Goal: Task Accomplishment & Management: Complete application form

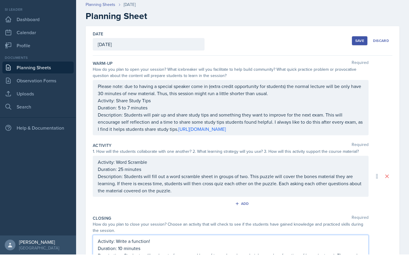
click at [358, 59] on div "Save" at bounding box center [359, 61] width 9 height 5
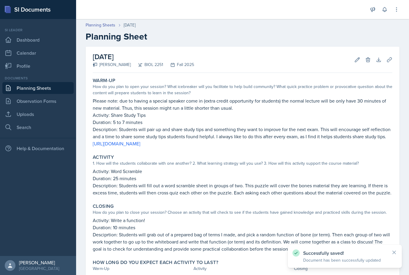
click at [55, 82] on link "Planning Sheets" at bounding box center [37, 88] width 71 height 12
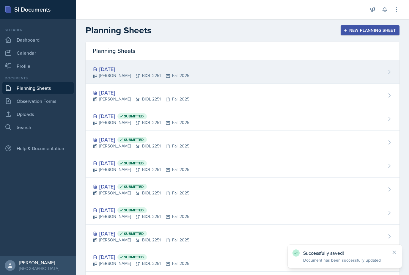
click at [123, 72] on div "[DATE]" at bounding box center [141, 69] width 97 height 8
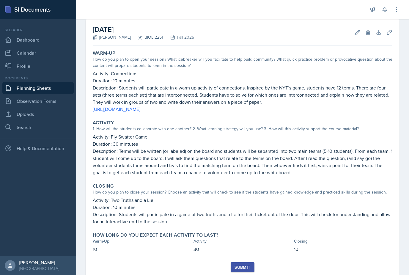
scroll to position [27, 0]
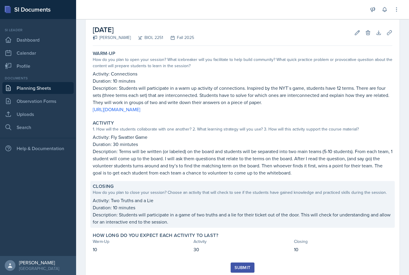
click at [244, 220] on p "Description: Students will participate in a game of two truths and a lie for th…" at bounding box center [243, 218] width 300 height 14
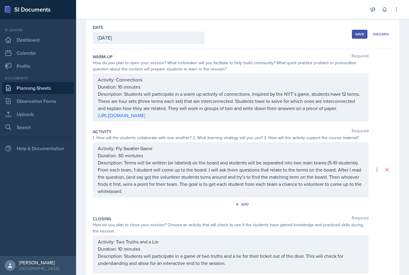
click at [251, 266] on p "Description: Students will participate in a game of two truths and a lie for th…" at bounding box center [231, 259] width 266 height 14
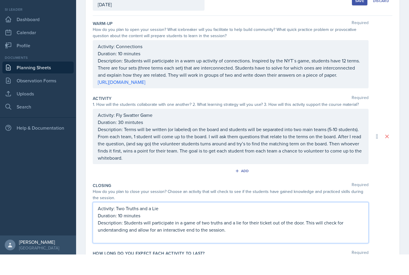
scroll to position [44, 0]
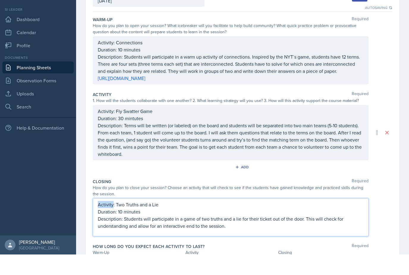
click at [99, 222] on p "Activity: Two Truths and a Lie" at bounding box center [231, 225] width 266 height 7
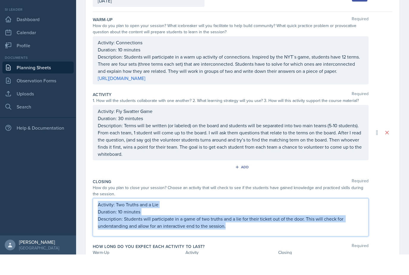
copy div "Activity: Two Truths and a Lie Duration: 10 minutes Description: Students will …"
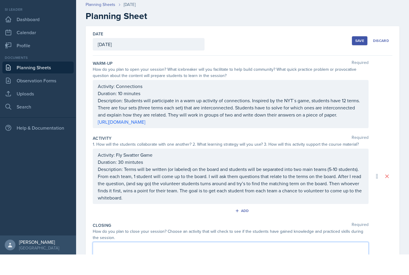
scroll to position [0, 0]
click at [357, 59] on div "Save" at bounding box center [359, 61] width 9 height 5
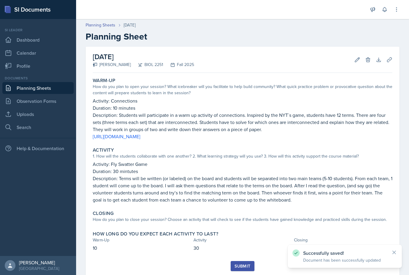
click at [51, 82] on link "Planning Sheets" at bounding box center [37, 88] width 71 height 12
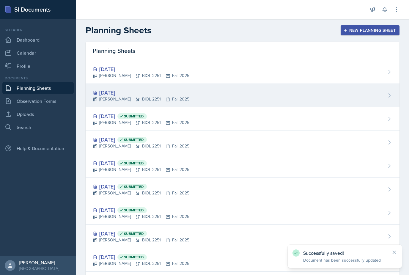
click at [106, 96] on div "[DATE]" at bounding box center [141, 93] width 97 height 8
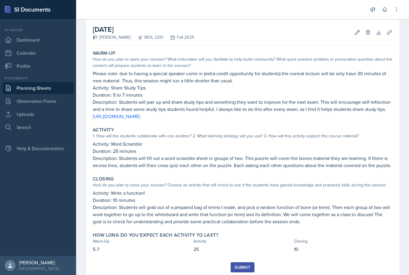
scroll to position [27, 0]
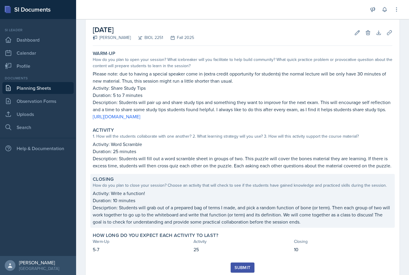
click at [313, 213] on p "Desciprtion: Students will grab out of a prepared bag of terms I made, and pick…" at bounding box center [243, 214] width 300 height 21
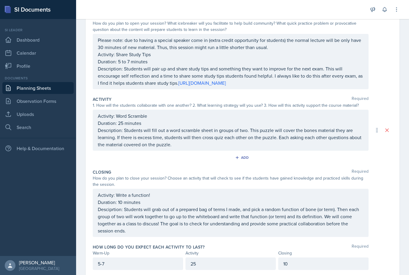
scroll to position [66, 0]
click at [351, 224] on p "Desciprtion: Students will grab out of a prepared bag of terms I made, and pick…" at bounding box center [231, 220] width 266 height 29
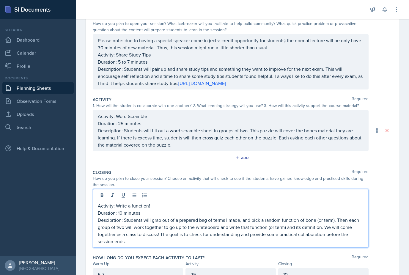
scroll to position [19, 0]
click at [97, 189] on div "Activity: Write a function! Duration: 10 minutes Desciprtion: Students will gra…" at bounding box center [231, 218] width 276 height 59
click at [102, 202] on p "Activity: Write a function!" at bounding box center [231, 205] width 266 height 7
click at [101, 202] on p "Activity: Write a function!" at bounding box center [231, 205] width 266 height 7
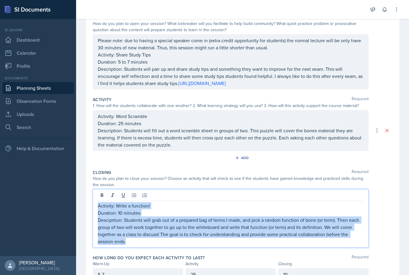
scroll to position [56, 0]
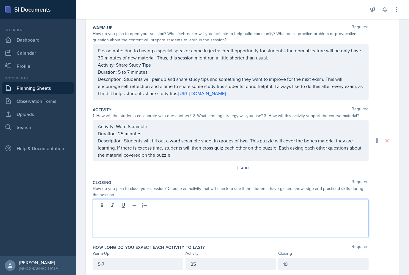
click at [114, 212] on p at bounding box center [231, 215] width 266 height 7
paste div
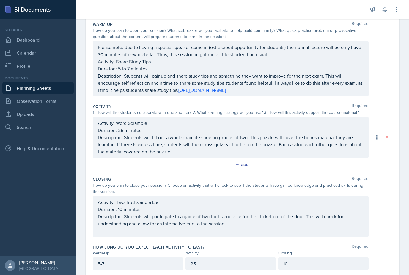
scroll to position [59, 0]
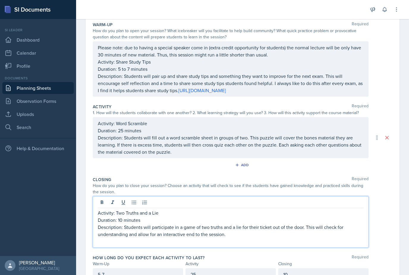
click at [122, 224] on p "Description: Students will participate in a game of two truths and a lie for th…" at bounding box center [231, 231] width 266 height 14
click at [120, 238] on p at bounding box center [231, 241] width 266 height 7
click at [117, 238] on p at bounding box center [231, 241] width 266 height 7
click at [243, 224] on p "Description: Students will participate in a game of two truths and a lie for th…" at bounding box center [231, 231] width 266 height 14
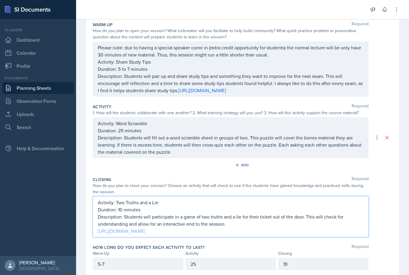
click at [122, 228] on link "[URL][DOMAIN_NAME]" at bounding box center [122, 231] width 48 height 7
click at [260, 73] on p "Description: Students will pair up and share study tips and something they want…" at bounding box center [231, 83] width 266 height 21
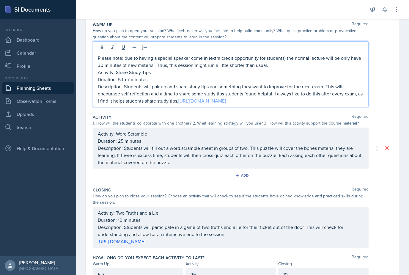
click at [226, 98] on link "[URL][DOMAIN_NAME]" at bounding box center [202, 101] width 48 height 7
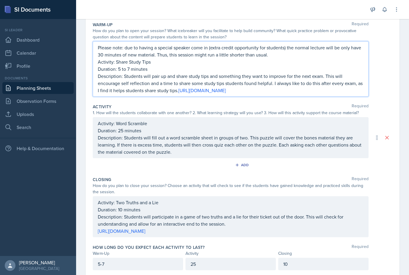
click at [316, 134] on p "Description: Students will fill out a word scramble sheet in groups of two. Thi…" at bounding box center [231, 144] width 266 height 21
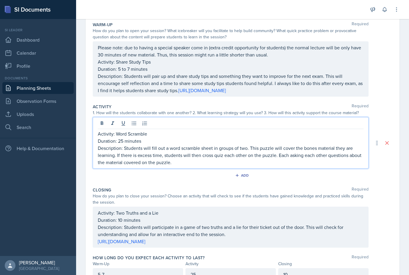
click at [315, 145] on p "Description: Students will fill out a word scramble sheet in groups of two. Thi…" at bounding box center [231, 155] width 266 height 21
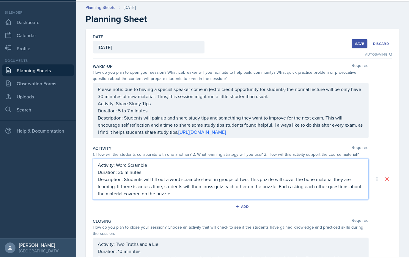
scroll to position [0, 0]
click at [360, 59] on div "Save" at bounding box center [359, 61] width 9 height 5
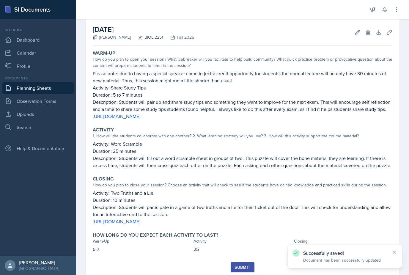
scroll to position [27, 0]
click at [248, 265] on div "Submit" at bounding box center [243, 267] width 16 height 5
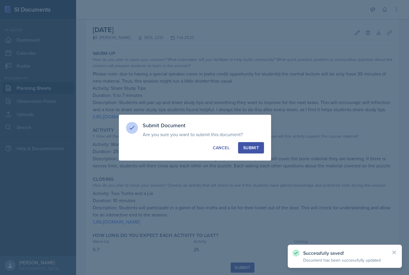
click at [259, 145] on div "Submit" at bounding box center [251, 148] width 16 height 6
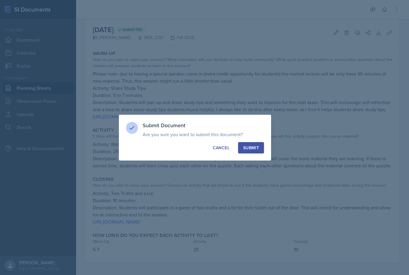
scroll to position [10, 0]
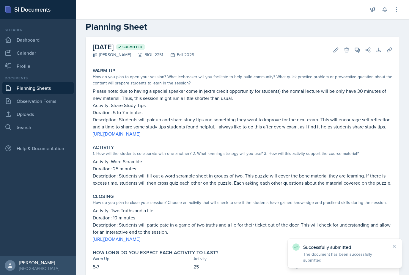
click at [40, 82] on link "Planning Sheets" at bounding box center [37, 88] width 71 height 12
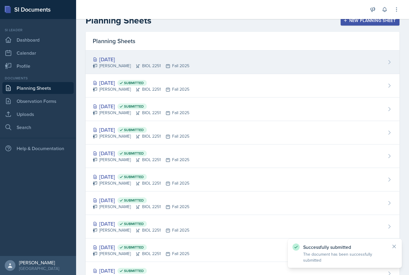
click at [105, 61] on div "[DATE]" at bounding box center [141, 59] width 97 height 8
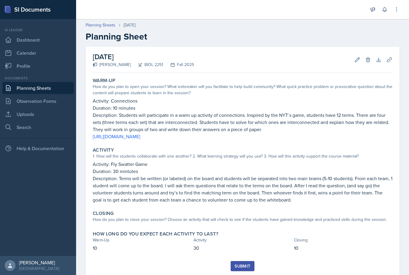
scroll to position [19, 0]
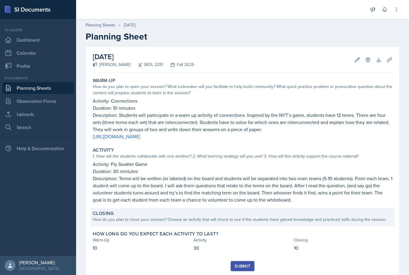
click at [326, 216] on div "How do you plan to close your session? Choose an activity that will check to se…" at bounding box center [243, 219] width 300 height 6
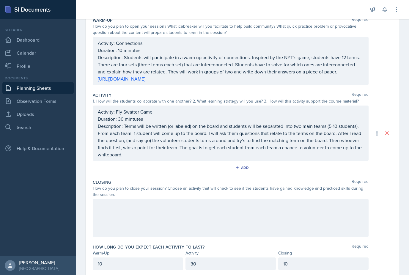
scroll to position [63, 0]
click at [319, 201] on div at bounding box center [231, 218] width 276 height 38
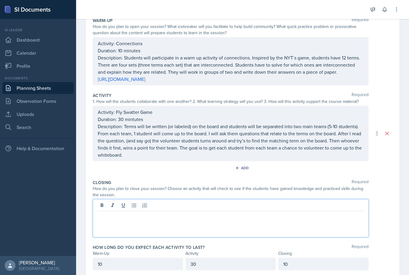
click at [316, 212] on p at bounding box center [231, 215] width 266 height 7
click at [145, 219] on p "Duration: 10 minutes Description" at bounding box center [231, 222] width 266 height 7
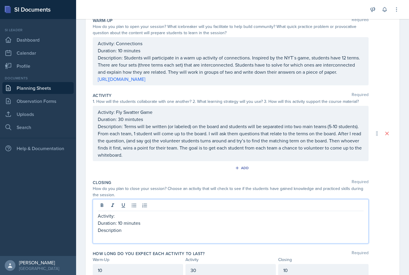
click at [134, 219] on p "Duration: 10 minutes" at bounding box center [231, 222] width 266 height 7
click at [129, 227] on p "Description" at bounding box center [231, 230] width 266 height 7
click at [164, 212] on p "Activity:" at bounding box center [231, 215] width 266 height 7
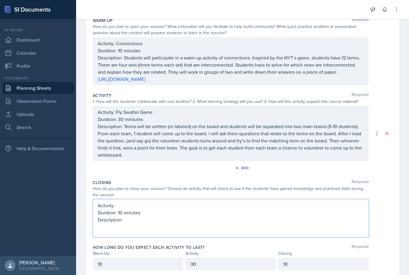
click at [322, 123] on p "Description: Terms will be written (or labeled) on the board and students will …" at bounding box center [231, 141] width 266 height 36
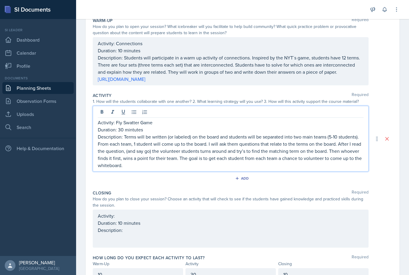
click at [330, 134] on p "Description: Terms will be written (or labeled) on the board and students will …" at bounding box center [231, 151] width 266 height 36
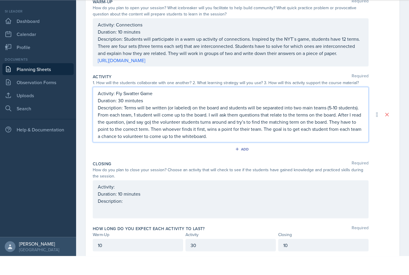
click at [329, 202] on div "Activity: Duration: 10 minutes Description:" at bounding box center [231, 216] width 266 height 29
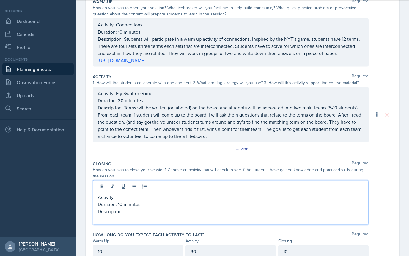
click at [328, 201] on div at bounding box center [231, 206] width 266 height 10
click at [331, 201] on div at bounding box center [231, 206] width 266 height 10
click at [321, 212] on p "Activity:" at bounding box center [231, 215] width 266 height 7
click at [240, 227] on p "Description:" at bounding box center [231, 230] width 266 height 7
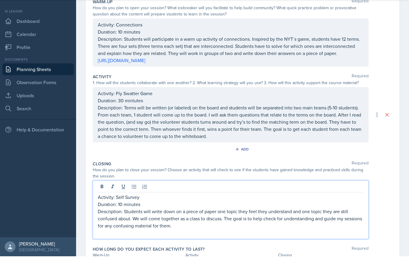
click at [212, 227] on p "Description: Students will write down on a piece of paper one topic they feel t…" at bounding box center [231, 237] width 266 height 21
click at [156, 227] on p "Description: Students will write down on a piece of paper (or the whiteboard) o…" at bounding box center [231, 237] width 266 height 21
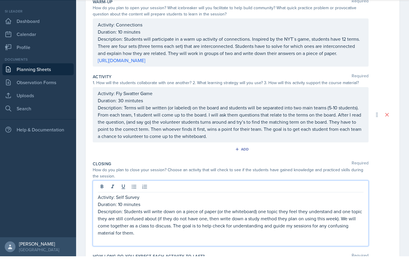
click at [197, 227] on p "Description: Students will write down on a piece of paper (or the whiteboard) o…" at bounding box center [231, 241] width 266 height 29
click at [207, 227] on p "Description: Students will write down on a piece of paper (or the whiteboard) o…" at bounding box center [231, 241] width 266 height 29
click at [114, 227] on p "Description: Students will write down on a piece of paper (or the whiteboard) o…" at bounding box center [231, 241] width 266 height 29
click at [110, 227] on p "Description: Students will write down on a piece of paper (or the whiteboard) o…" at bounding box center [231, 241] width 266 height 29
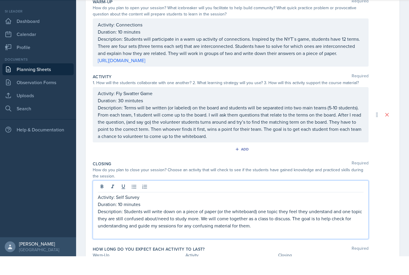
click at [319, 227] on p "Description: Students will write down on a piece of paper (or the whiteboard) o…" at bounding box center [231, 237] width 266 height 21
click at [192, 227] on p "Description: Students will write down on a piece of paper (or the whiteboard) o…" at bounding box center [231, 237] width 266 height 21
click at [194, 227] on p "Description: Students will write down on a piece of paper (or the whiteboard) o…" at bounding box center [231, 237] width 266 height 21
click at [260, 227] on p "Description: Students will write down on a piece of paper (or the whiteboard) o…" at bounding box center [231, 237] width 266 height 21
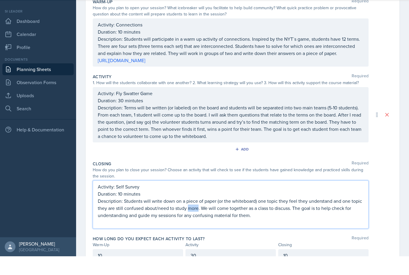
click at [321, 261] on div "Closing" at bounding box center [323, 264] width 90 height 6
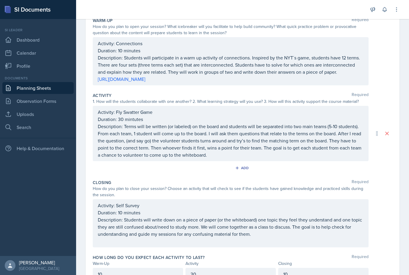
scroll to position [73, 0]
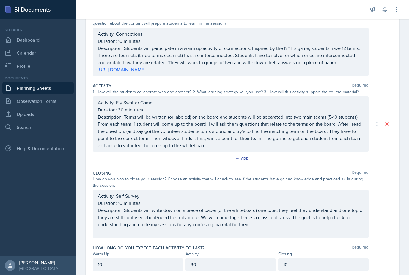
click at [156, 207] on p "Description: Students will write down on a piece of paper (or the whiteboard) o…" at bounding box center [231, 217] width 266 height 21
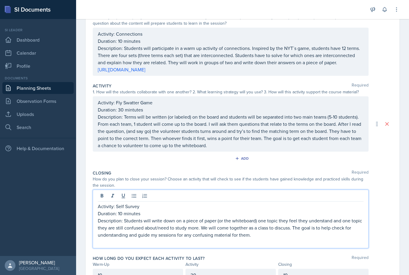
click at [159, 217] on p "Description: Students will write down on a piece of paper (or the whiteboard) o…" at bounding box center [231, 227] width 266 height 21
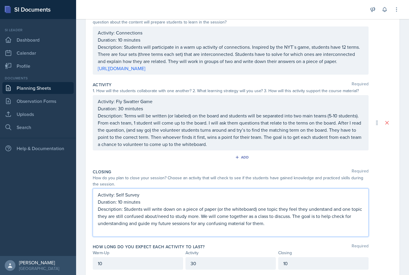
scroll to position [73, 0]
click at [354, 98] on div "Activity: Fly Swatter Game Duration: 30 mintutes Description: Terms will be wri…" at bounding box center [231, 123] width 266 height 50
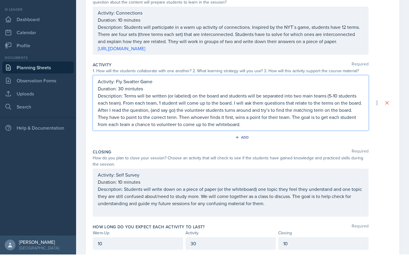
click at [227, 113] on p "Description: Terms will be written (or labeled) on the board and students will …" at bounding box center [231, 131] width 266 height 36
click at [336, 113] on p "Description: Terms will be written (or labeled) on the board and students will …" at bounding box center [231, 131] width 266 height 36
click at [327, 113] on p "Description: Terms will be written (or labeled) on the board and students will …" at bounding box center [231, 131] width 266 height 36
click at [325, 113] on p "Description: Terms will be written (or labeled) on the board and students will …" at bounding box center [231, 131] width 266 height 36
click at [105, 113] on p "Description: Terms will be written (or labeled) on the board and students will …" at bounding box center [231, 131] width 266 height 36
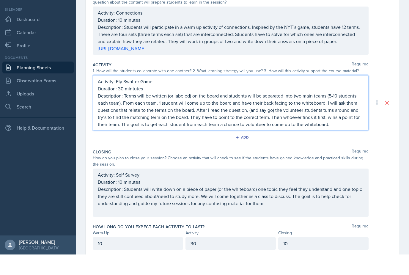
click at [106, 113] on p "Description: Terms will be written (or labeled) on the board and students will …" at bounding box center [231, 131] width 266 height 36
click at [115, 113] on p "Description: Terms will be written (or labeled) on the board and students will …" at bounding box center [231, 131] width 266 height 36
click at [107, 113] on p "Description: Terms will be written (or labeled) on the board and students will …" at bounding box center [231, 131] width 266 height 36
click at [262, 113] on p "Description: Terms will be written (or labeled) on the board and students will …" at bounding box center [231, 131] width 266 height 36
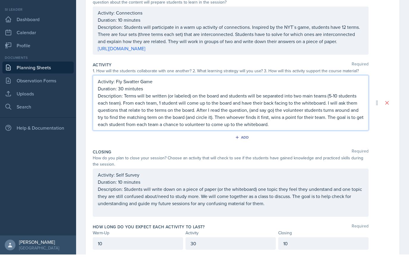
click at [338, 113] on p "Description: Terms will be written (or labeled) on the board and students will …" at bounding box center [231, 131] width 266 height 36
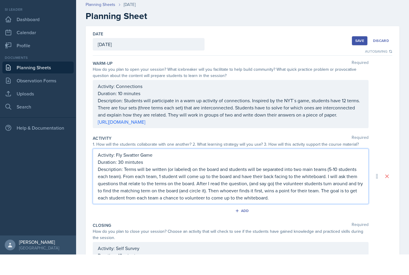
scroll to position [0, 0]
click at [356, 59] on div "Save" at bounding box center [359, 61] width 9 height 5
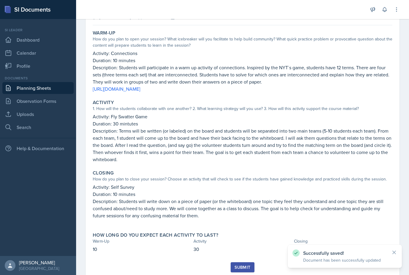
scroll to position [47, 0]
click at [251, 263] on button "Submit" at bounding box center [242, 268] width 23 height 10
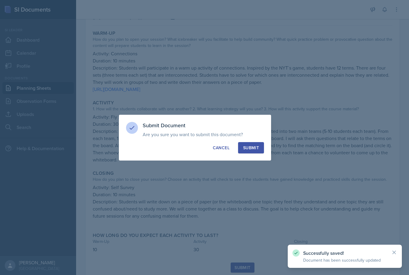
click at [256, 142] on button "Submit" at bounding box center [251, 147] width 26 height 11
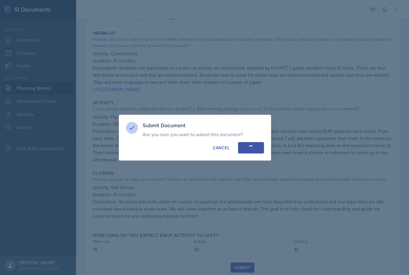
scroll to position [30, 0]
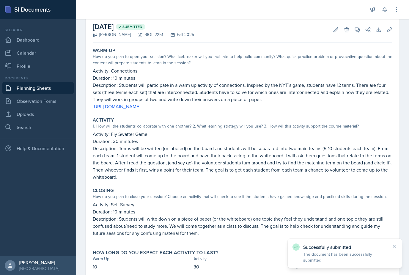
click at [21, 82] on link "Planning Sheets" at bounding box center [37, 88] width 71 height 12
